Goal: Check status: Check status

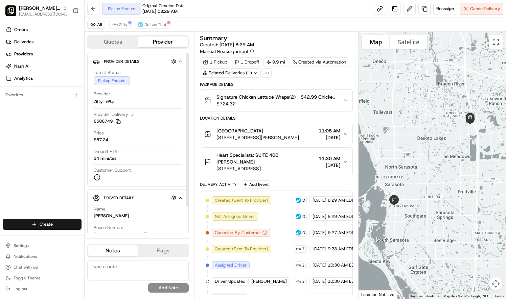
scroll to position [2, 0]
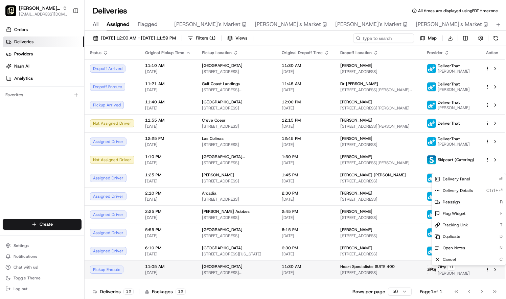
click at [487, 270] on html "Pei Wei Parent Org liz.janeway@peiwei.com Toggle Sidebar Orders Deliveries Prov…" at bounding box center [253, 149] width 506 height 299
click at [460, 177] on span "Delivery Panel" at bounding box center [455, 178] width 27 height 5
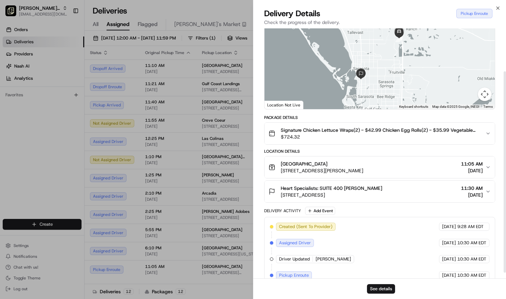
scroll to position [61, 0]
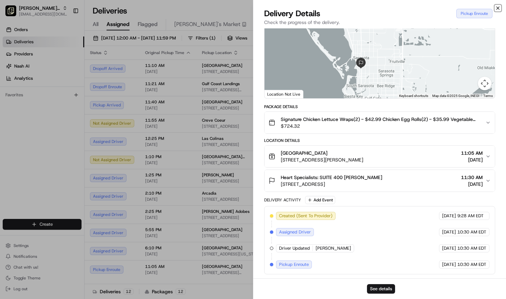
click at [498, 8] on icon "button" at bounding box center [497, 8] width 3 height 3
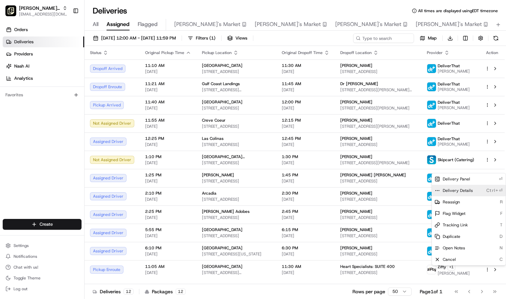
click at [453, 191] on span "Delivery Details" at bounding box center [457, 190] width 30 height 5
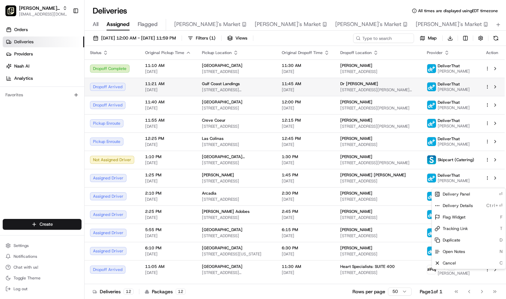
click at [486, 87] on icon "button" at bounding box center [487, 86] width 5 height 5
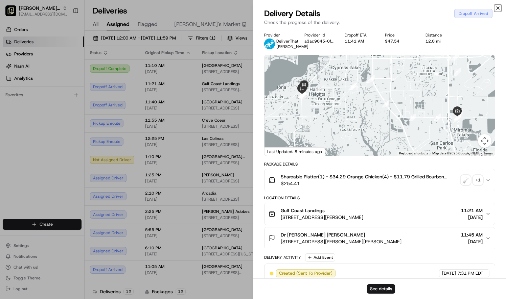
click at [497, 8] on icon "button" at bounding box center [497, 7] width 5 height 5
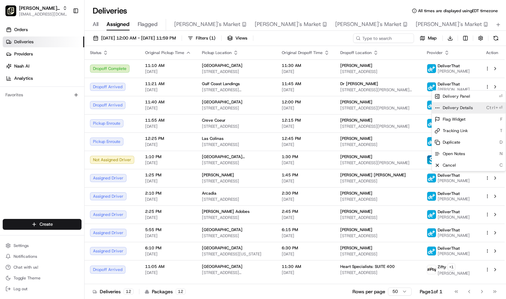
click at [469, 106] on span "Delivery Details" at bounding box center [457, 107] width 30 height 5
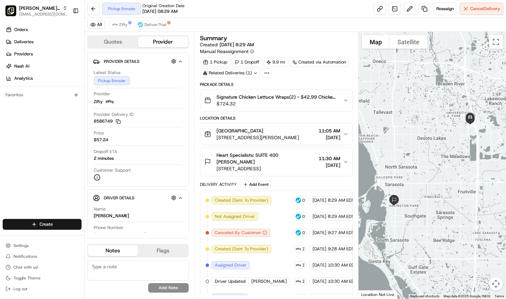
scroll to position [2, 0]
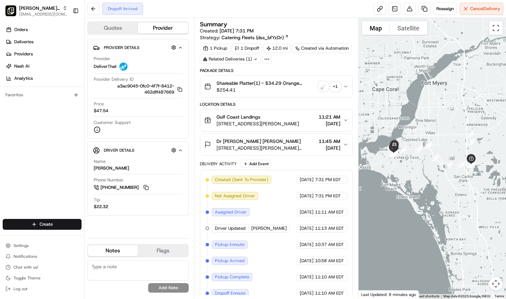
scroll to position [20, 0]
